Goal: Find specific page/section: Find specific page/section

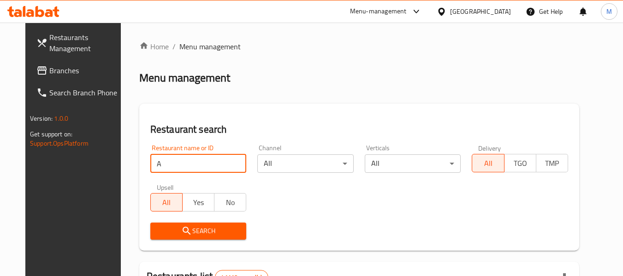
click at [201, 164] on input "A" at bounding box center [198, 164] width 96 height 18
type input "Al [DATE] butch"
click button "Search" at bounding box center [198, 231] width 96 height 17
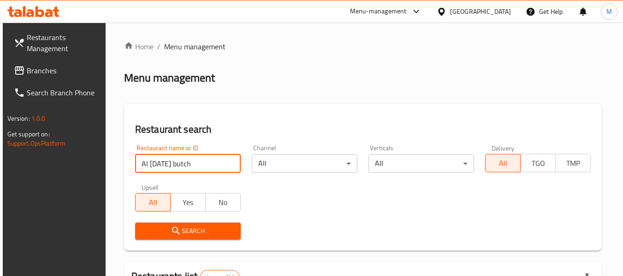
scroll to position [135, 0]
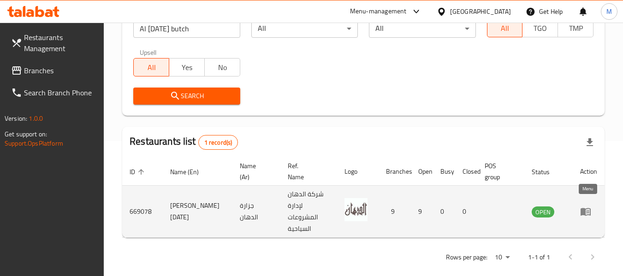
click at [586, 206] on icon "enhanced table" at bounding box center [586, 211] width 11 height 11
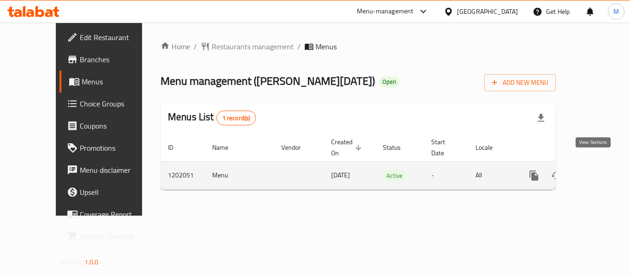
click at [595, 170] on icon "enhanced table" at bounding box center [600, 175] width 11 height 11
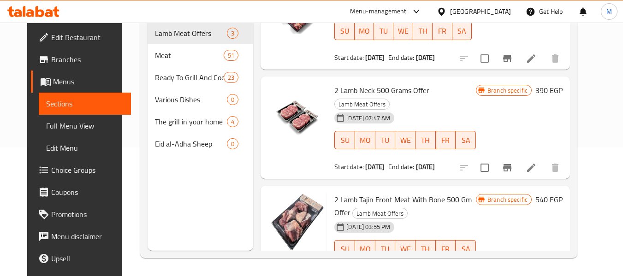
scroll to position [75, 0]
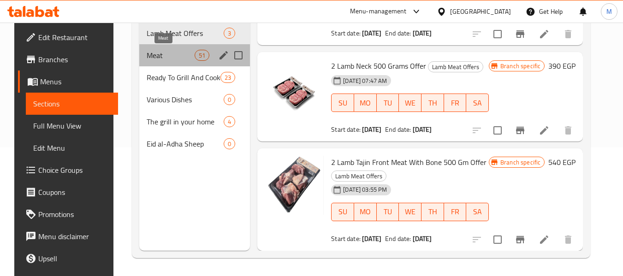
click at [158, 58] on span "Meat" at bounding box center [171, 55] width 48 height 11
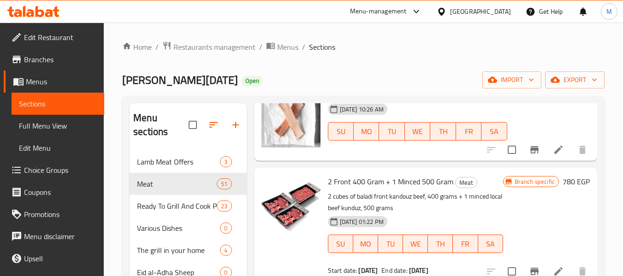
click at [185, 86] on span "[PERSON_NAME][DATE]" at bounding box center [180, 80] width 116 height 21
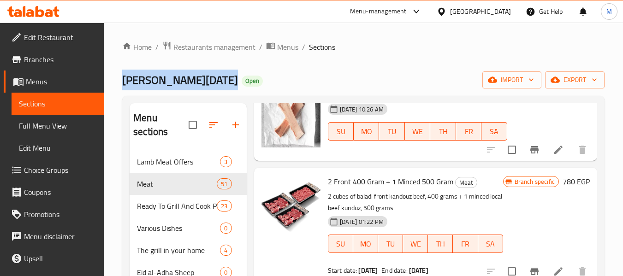
click at [185, 86] on span "[PERSON_NAME][DATE]" at bounding box center [180, 80] width 116 height 21
copy span "[PERSON_NAME][DATE]"
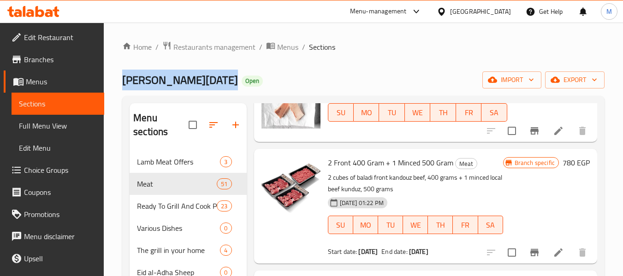
scroll to position [272, 0]
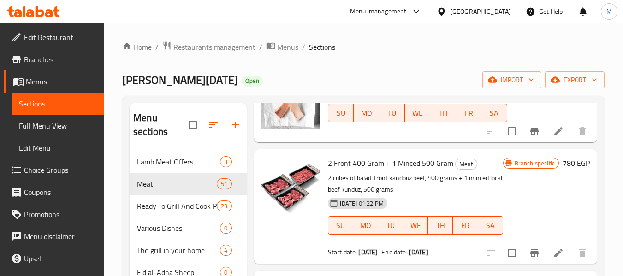
click at [399, 170] on span "2 Front 400 Gram + 1 Minced 500 Gram" at bounding box center [391, 163] width 126 height 14
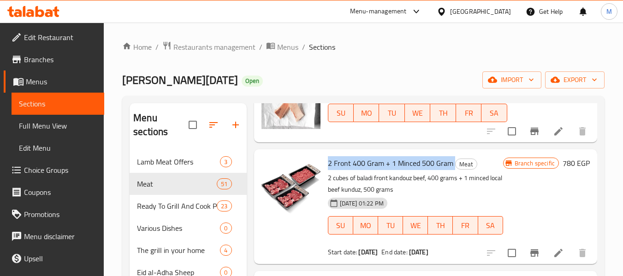
copy h6 "2 Front 400 Gram + 1 Minced 500 Gram"
click at [399, 170] on span "2 Front 400 Gram + 1 Minced 500 Gram" at bounding box center [391, 163] width 126 height 14
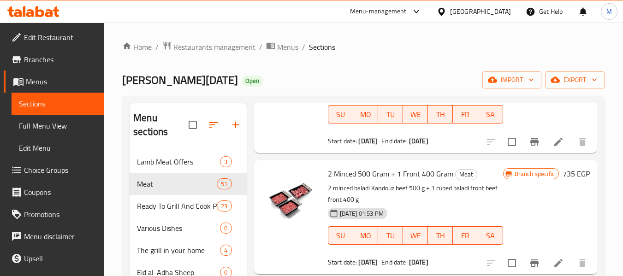
scroll to position [394, 0]
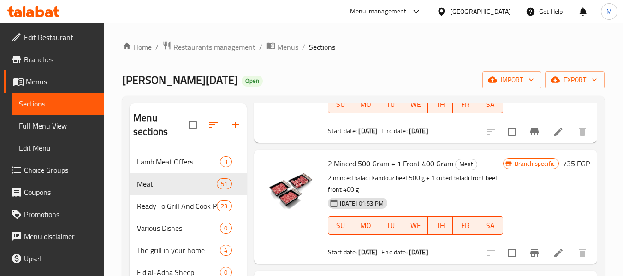
click at [359, 171] on span "2 Minced 500 Gram + 1 Front 400 Gram" at bounding box center [391, 164] width 126 height 14
copy h6 "2 Minced 500 Gram + 1 Front 400 Gram"
click at [359, 171] on span "2 Minced 500 Gram + 1 Front 400 Gram" at bounding box center [391, 164] width 126 height 14
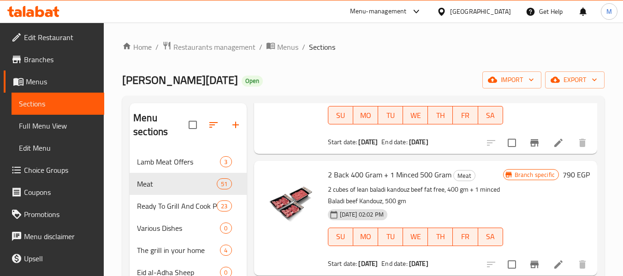
scroll to position [505, 0]
click at [370, 181] on span "2 Back 400 Gram + 1 Minced 500 Gram" at bounding box center [390, 174] width 124 height 14
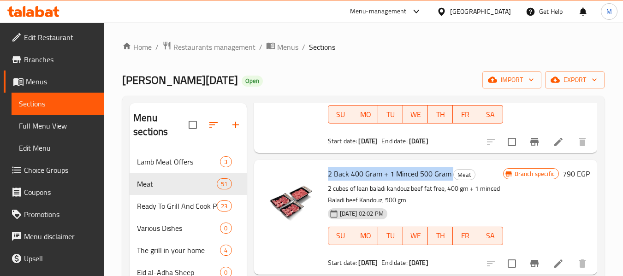
click at [370, 181] on span "2 Back 400 Gram + 1 Minced 500 Gram" at bounding box center [390, 174] width 124 height 14
copy h6 "2 Back 400 Gram + 1 Minced 500 Gram"
click at [370, 181] on span "2 Back 400 Gram + 1 Minced 500 Gram" at bounding box center [390, 174] width 124 height 14
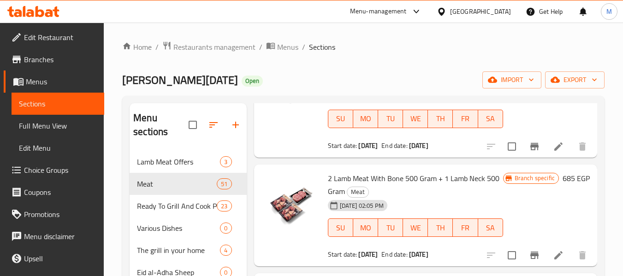
scroll to position [662, 0]
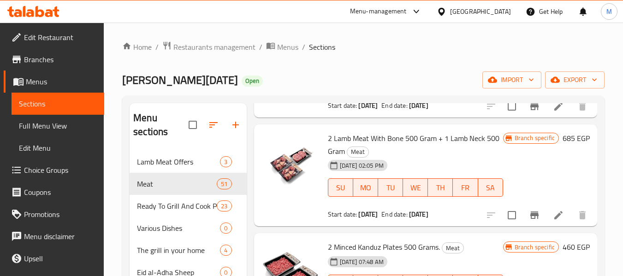
click at [391, 148] on span "2 Lamb Meat With Bone 500 Gram + 1 Lamb Neck 500 Gram" at bounding box center [414, 145] width 172 height 27
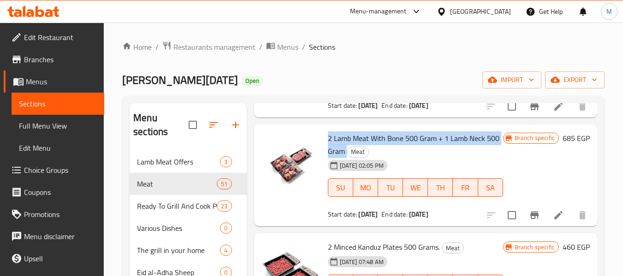
copy h6 "2 Lamb Meat With Bone 500 Gram + 1 Lamb Neck 500 Gram"
click at [391, 148] on span "2 Lamb Meat With Bone 500 Gram + 1 Lamb Neck 500 Gram" at bounding box center [414, 145] width 172 height 27
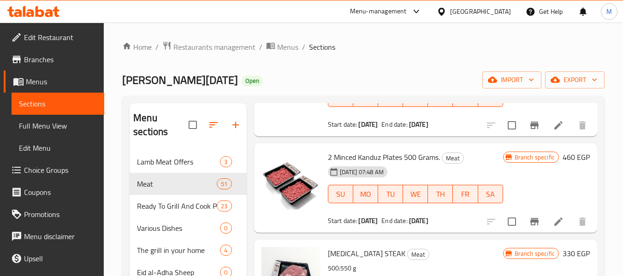
scroll to position [755, 0]
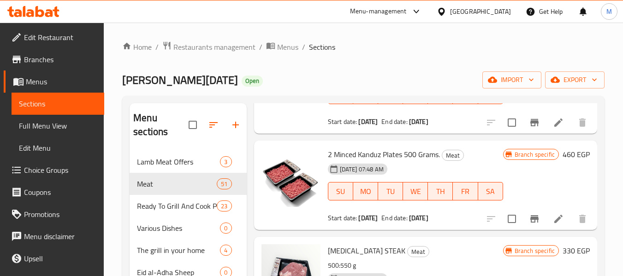
click at [409, 162] on span "2 Minced Kanduz Plates 500 Grams." at bounding box center [384, 155] width 112 height 14
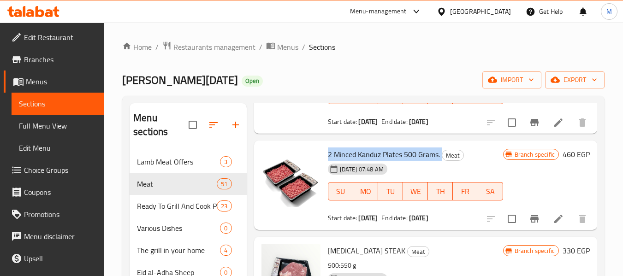
copy h6 "2 Minced Kanduz Plates 500 Grams."
click at [409, 162] on span "2 Minced Kanduz Plates 500 Grams." at bounding box center [384, 155] width 112 height 14
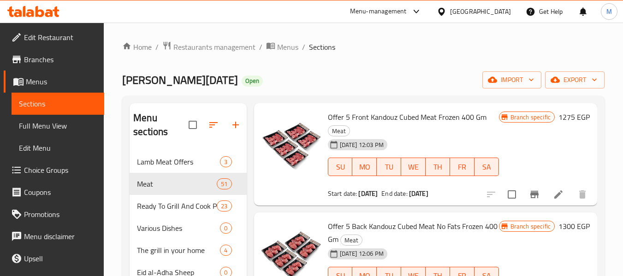
scroll to position [1191, 0]
click at [375, 125] on span "Offer 5 Front Kandouz Cubed Meat Frozen 400 Gm" at bounding box center [407, 118] width 159 height 14
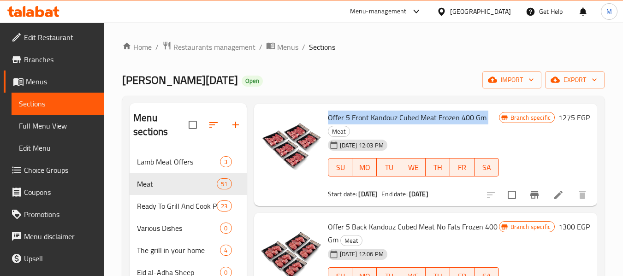
click at [375, 125] on span "Offer 5 Front Kandouz Cubed Meat Frozen 400 Gm" at bounding box center [407, 118] width 159 height 14
copy h6 "Offer 5 Front Kandouz Cubed Meat Frozen 400 Gm"
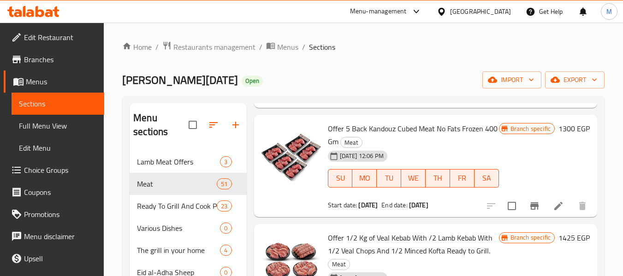
scroll to position [1299, 0]
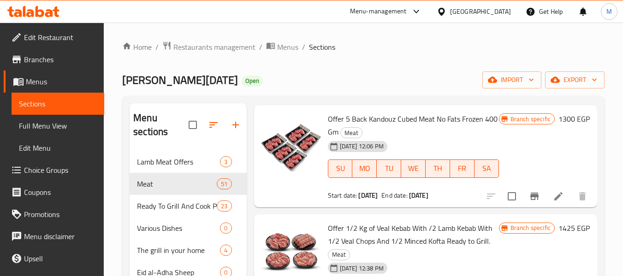
click at [385, 134] on span "Offer 5 Back Kandouz Cubed Meat No Fats Frozen 400 Gm" at bounding box center [413, 125] width 170 height 27
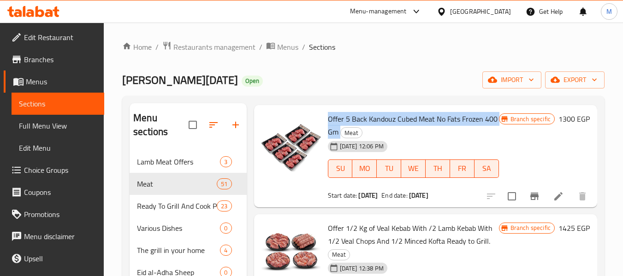
copy h6 "Offer 5 Back Kandouz Cubed Meat No Fats Frozen 400 Gm"
click at [385, 134] on span "Offer 5 Back Kandouz Cubed Meat No Fats Frozen 400 Gm" at bounding box center [413, 125] width 170 height 27
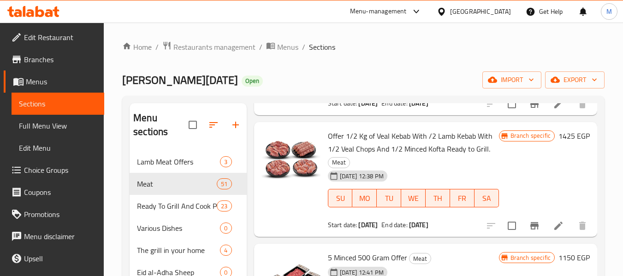
scroll to position [1391, 0]
click at [415, 153] on span "Offer 1/2 Kg of Veal Kebab With /2 Lamb Kebab With 1/2 Veal Chops And 1/2 Mince…" at bounding box center [410, 142] width 165 height 27
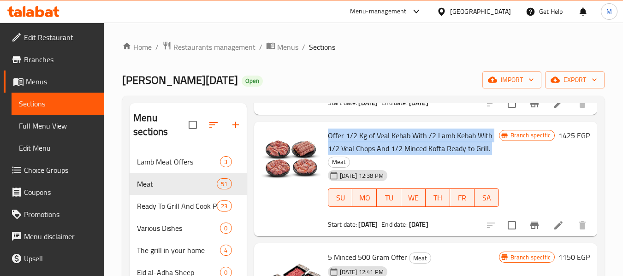
copy h6 "Offer 1/2 Kg of Veal Kebab With /2 Lamb Kebab With 1/2 Veal Chops And 1/2 Mince…"
click at [415, 153] on span "Offer 1/2 Kg of Veal Kebab With /2 Lamb Kebab With 1/2 Veal Chops And 1/2 Mince…" at bounding box center [410, 142] width 165 height 27
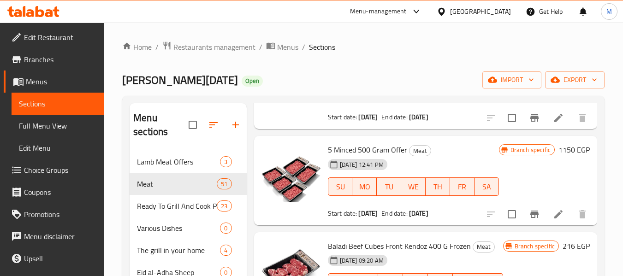
scroll to position [1501, 0]
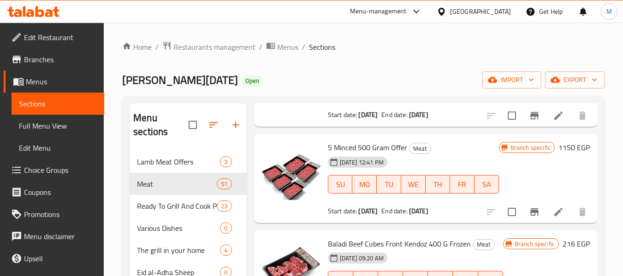
click at [365, 155] on span "5 Minced 500 Gram Offer" at bounding box center [367, 148] width 79 height 14
copy h6 "5 Minced 500 Gram Offer"
click at [365, 155] on span "5 Minced 500 Gram Offer" at bounding box center [367, 148] width 79 height 14
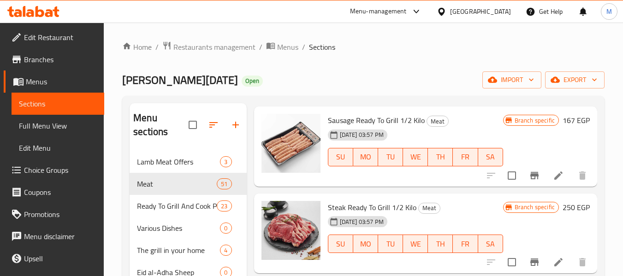
scroll to position [3318, 0]
click at [191, 89] on span "[PERSON_NAME][DATE]" at bounding box center [180, 80] width 116 height 21
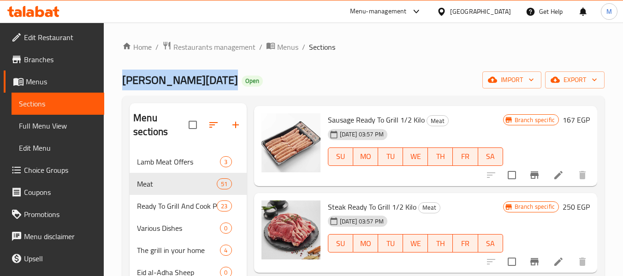
click at [191, 89] on span "[PERSON_NAME][DATE]" at bounding box center [180, 80] width 116 height 21
click at [192, 45] on span "Restaurants management" at bounding box center [215, 47] width 82 height 11
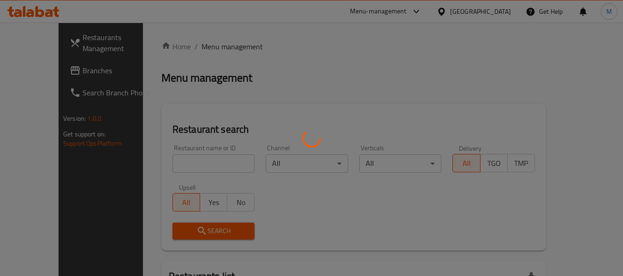
click at [204, 164] on div at bounding box center [311, 138] width 623 height 276
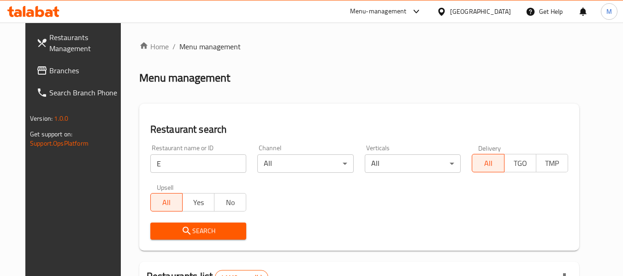
click at [204, 164] on input "E" at bounding box center [198, 164] width 96 height 18
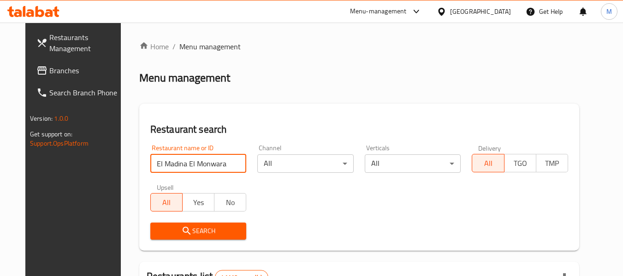
click button "Search" at bounding box center [198, 231] width 96 height 17
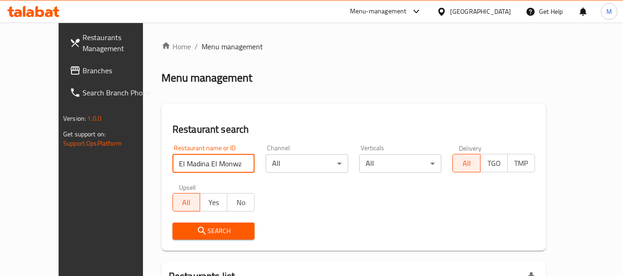
scroll to position [101, 0]
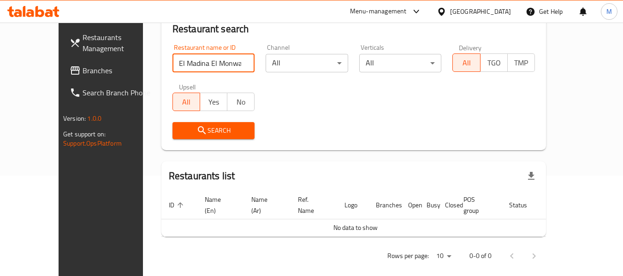
click button "Search" at bounding box center [214, 130] width 83 height 17
type input "El Madina"
click button "Search" at bounding box center [214, 130] width 83 height 17
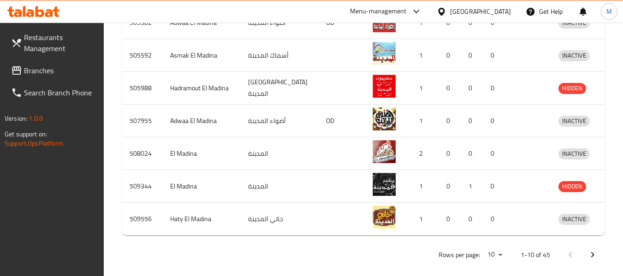
scroll to position [442, 0]
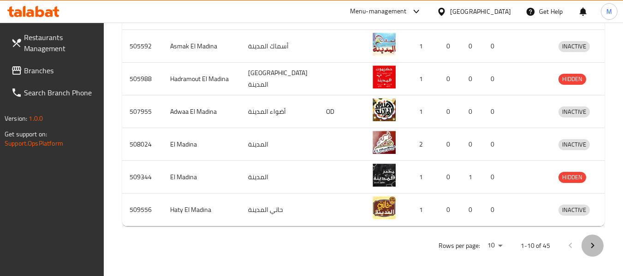
click at [590, 244] on icon "Next page" at bounding box center [592, 245] width 11 height 11
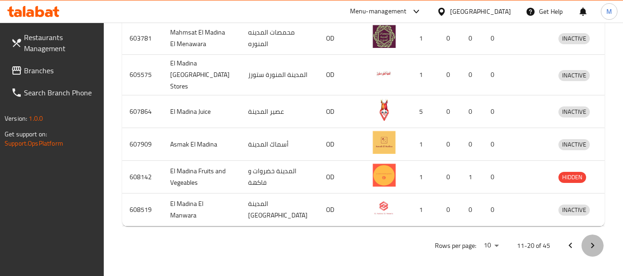
click at [590, 244] on button "Next page" at bounding box center [593, 246] width 22 height 22
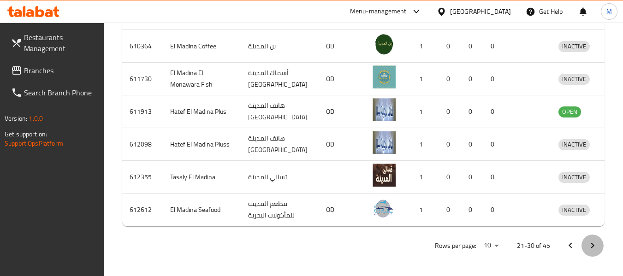
click at [596, 252] on icon "Next page" at bounding box center [592, 245] width 11 height 11
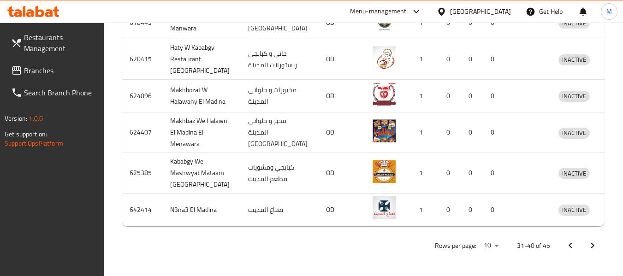
scroll to position [497, 0]
click at [596, 252] on button "Next page" at bounding box center [593, 246] width 22 height 22
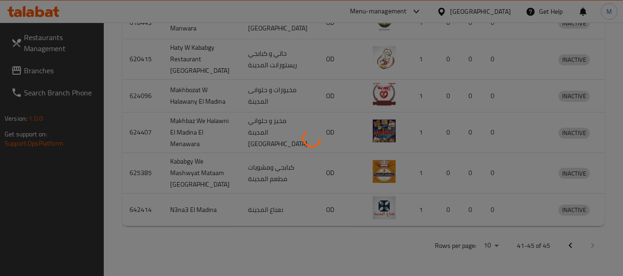
scroll to position [313, 0]
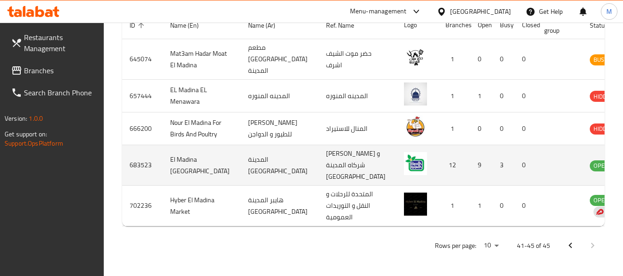
click at [139, 156] on td "683523" at bounding box center [142, 165] width 41 height 41
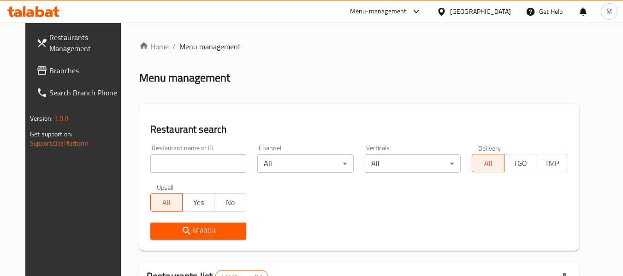
paste input "[PERSON_NAME][DATE]"
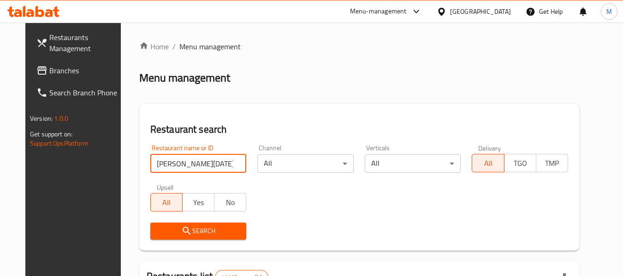
click at [182, 163] on input "[PERSON_NAME][DATE]" at bounding box center [198, 164] width 96 height 18
click button "Search" at bounding box center [198, 231] width 96 height 17
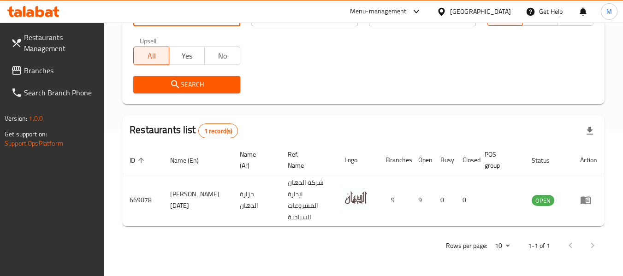
scroll to position [135, 0]
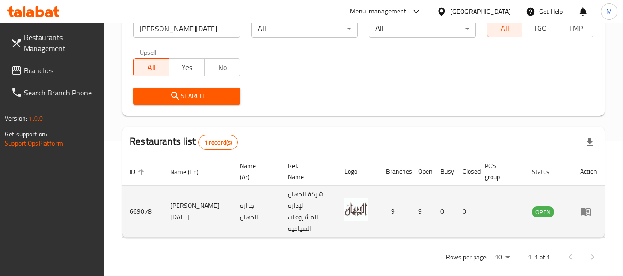
click at [140, 205] on td "669078" at bounding box center [142, 212] width 41 height 52
copy td "669078"
click at [140, 205] on td "669078" at bounding box center [142, 212] width 41 height 52
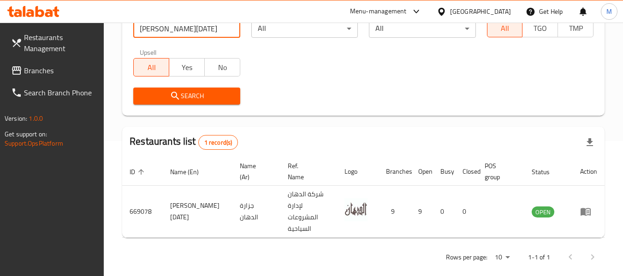
click at [177, 26] on input "[PERSON_NAME][DATE]" at bounding box center [186, 28] width 107 height 18
type input "Rayhana d"
click button "Search" at bounding box center [186, 96] width 107 height 17
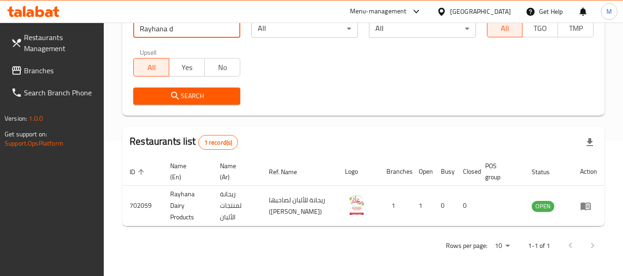
scroll to position [147, 0]
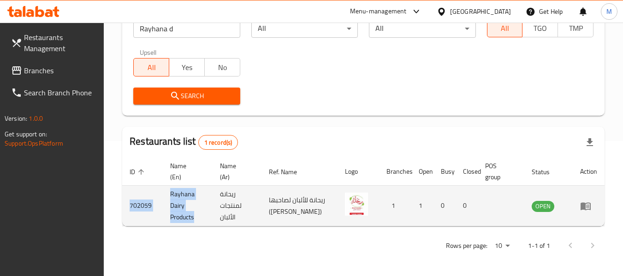
drag, startPoint x: 129, startPoint y: 203, endPoint x: 198, endPoint y: 209, distance: 69.5
click at [198, 209] on tr "702059 Rayhana Dairy Products ريحانة لمنتجات الألبان ريحانة للألبان لصاحبها (مح…" at bounding box center [363, 206] width 483 height 41
copy tr "702059 Rayhana Dairy Products"
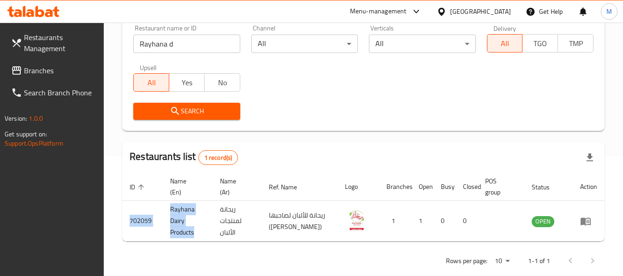
scroll to position [115, 0]
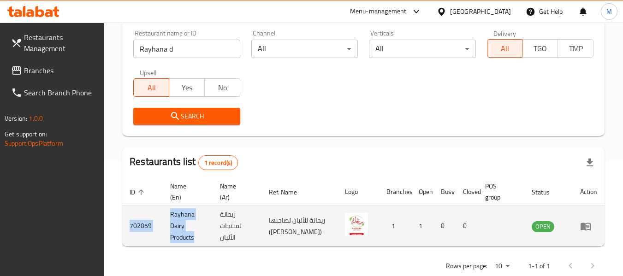
click at [147, 236] on td "702059" at bounding box center [142, 226] width 41 height 41
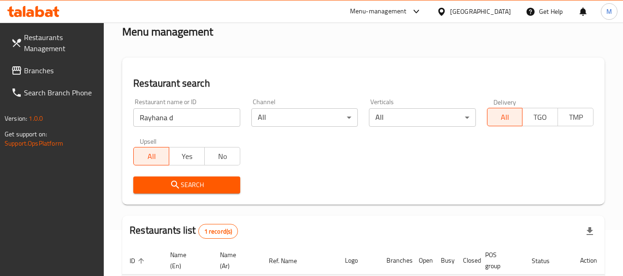
scroll to position [42, 0]
